Goal: Find specific page/section: Find specific page/section

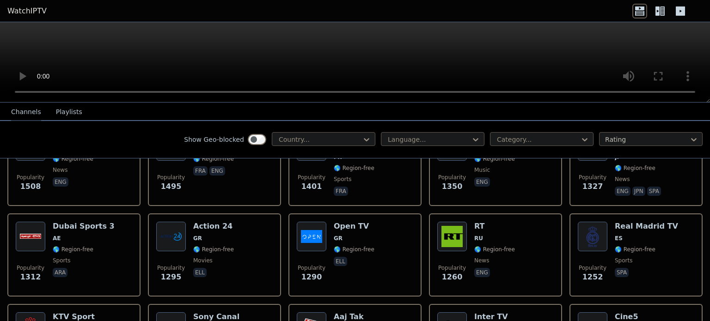
scroll to position [693, 0]
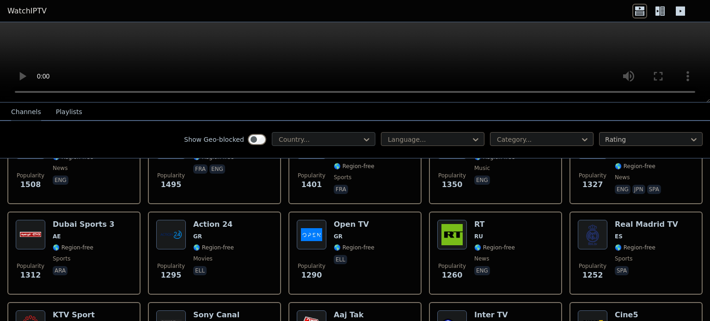
click at [303, 136] on div at bounding box center [320, 139] width 84 height 9
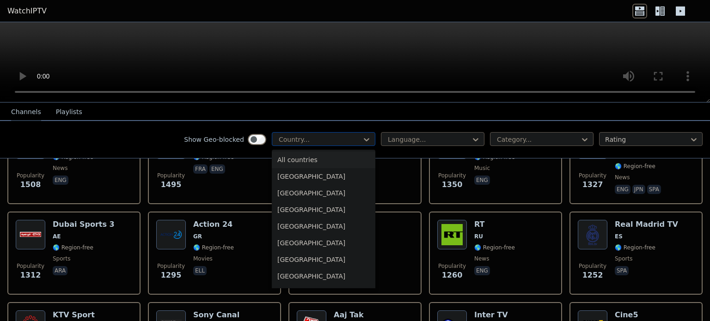
click at [309, 139] on div at bounding box center [320, 139] width 84 height 9
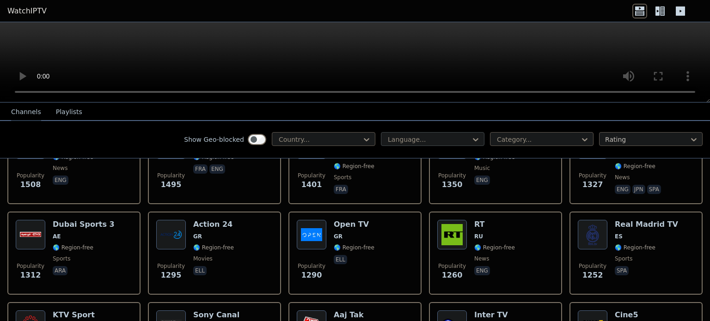
click at [419, 144] on div "Language..." at bounding box center [433, 139] width 104 height 14
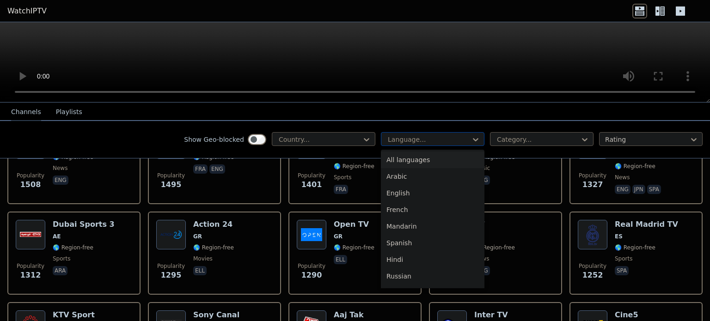
click at [418, 144] on div "Language..." at bounding box center [433, 139] width 104 height 14
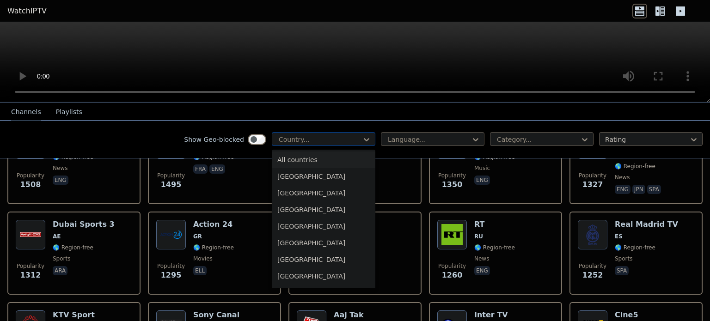
click at [349, 143] on div at bounding box center [320, 139] width 84 height 9
type input "*"
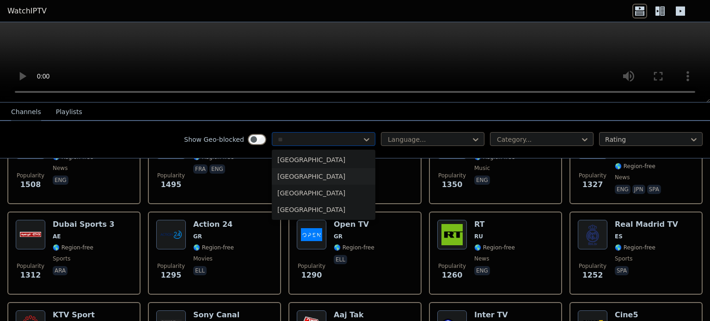
type input "*"
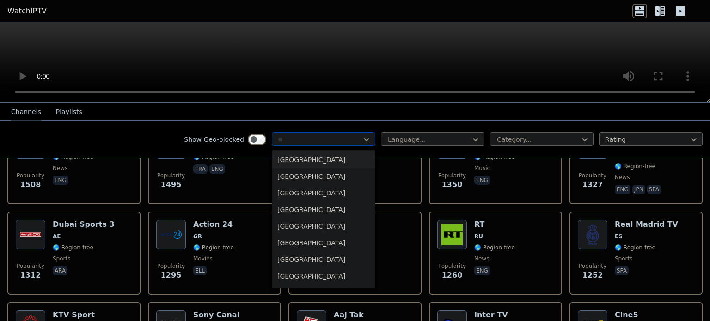
type input "*"
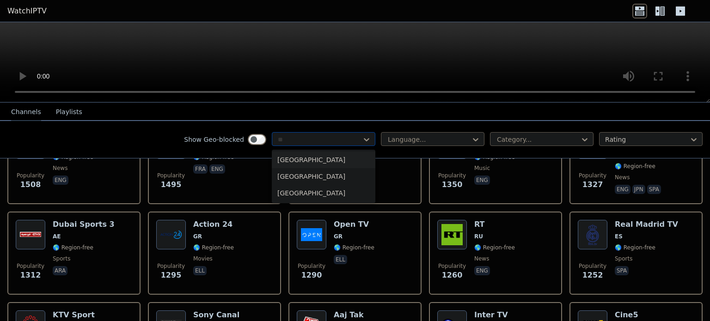
type input "*"
type input "****"
click at [304, 173] on div "[GEOGRAPHIC_DATA]" at bounding box center [324, 176] width 104 height 17
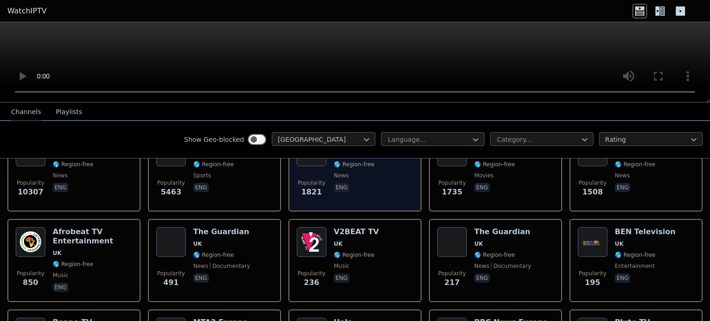
scroll to position [46, 0]
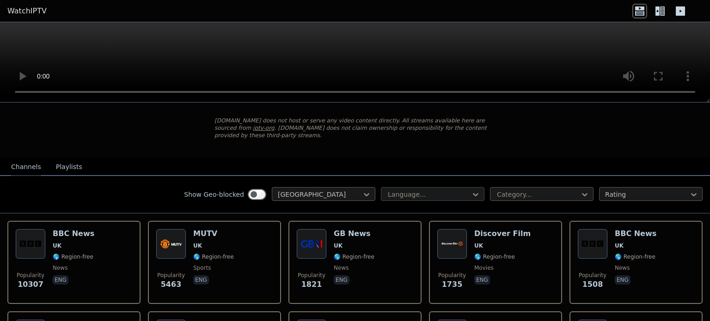
click at [459, 191] on div "Language..." at bounding box center [433, 194] width 104 height 14
click at [506, 195] on div "Show Geo-blocked [GEOGRAPHIC_DATA] Language... Category... Rating" at bounding box center [355, 194] width 710 height 37
click at [507, 190] on div at bounding box center [538, 194] width 84 height 9
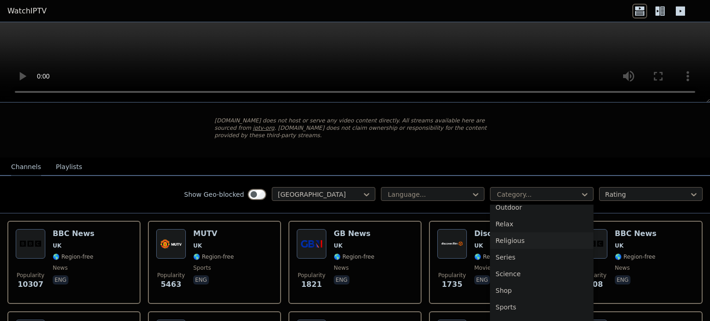
scroll to position [324, 0]
click at [521, 282] on div "Sports" at bounding box center [542, 290] width 104 height 17
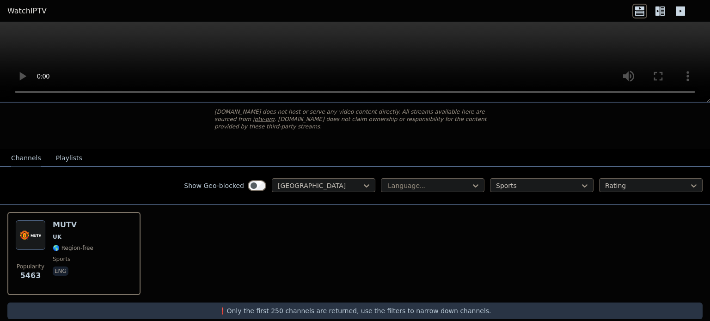
scroll to position [59, 0]
